Goal: Information Seeking & Learning: Stay updated

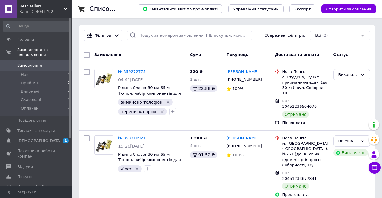
click at [62, 138] on span "1 0" at bounding box center [63, 140] width 16 height 5
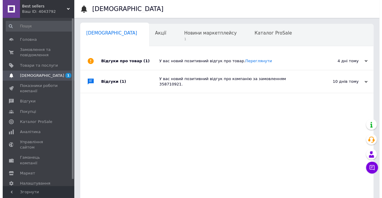
scroll to position [0, 2]
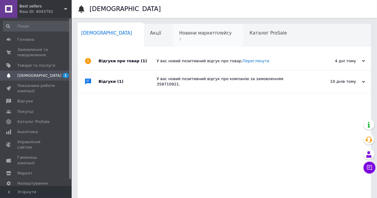
click at [173, 36] on div "Новини маркетплейсу 1" at bounding box center [208, 35] width 70 height 23
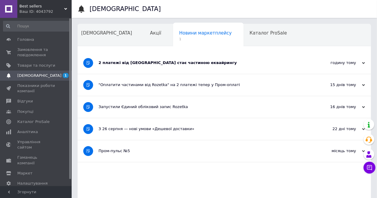
click at [112, 61] on div "2 платежі від [GEOGRAPHIC_DATA] стає частиною еквайрингу" at bounding box center [201, 62] width 207 height 5
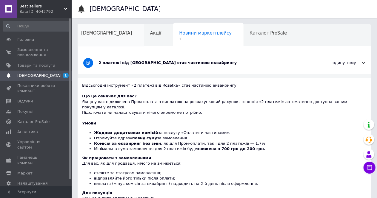
click at [91, 40] on div "[DEMOGRAPHIC_DATA]" at bounding box center [109, 35] width 69 height 23
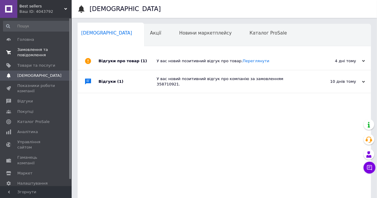
click at [41, 54] on span "Замовлення та повідомлення" at bounding box center [36, 52] width 38 height 11
